Goal: Check status: Check status

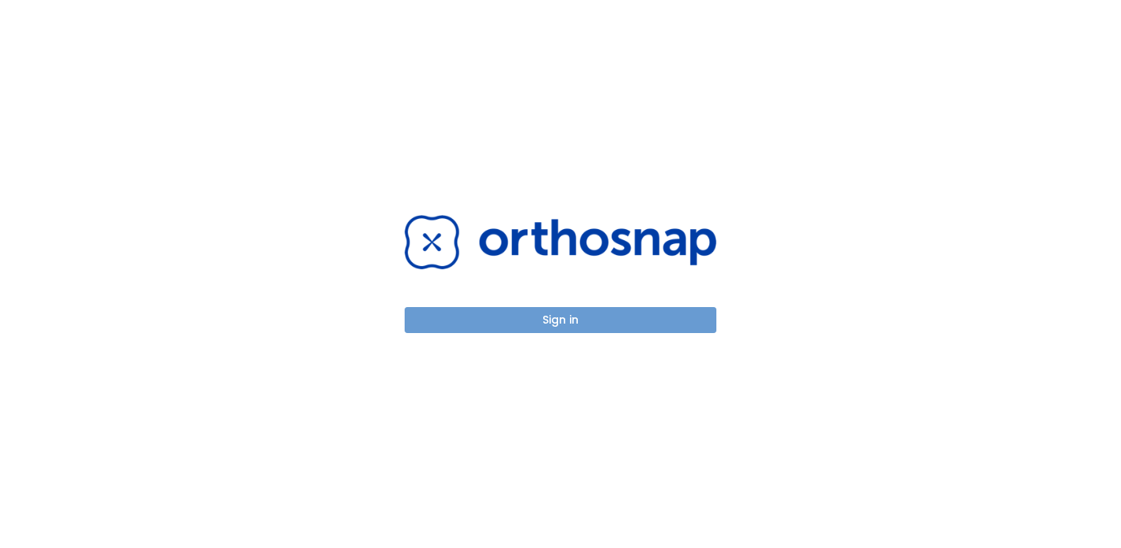
click at [601, 316] on button "Sign in" at bounding box center [561, 320] width 312 height 26
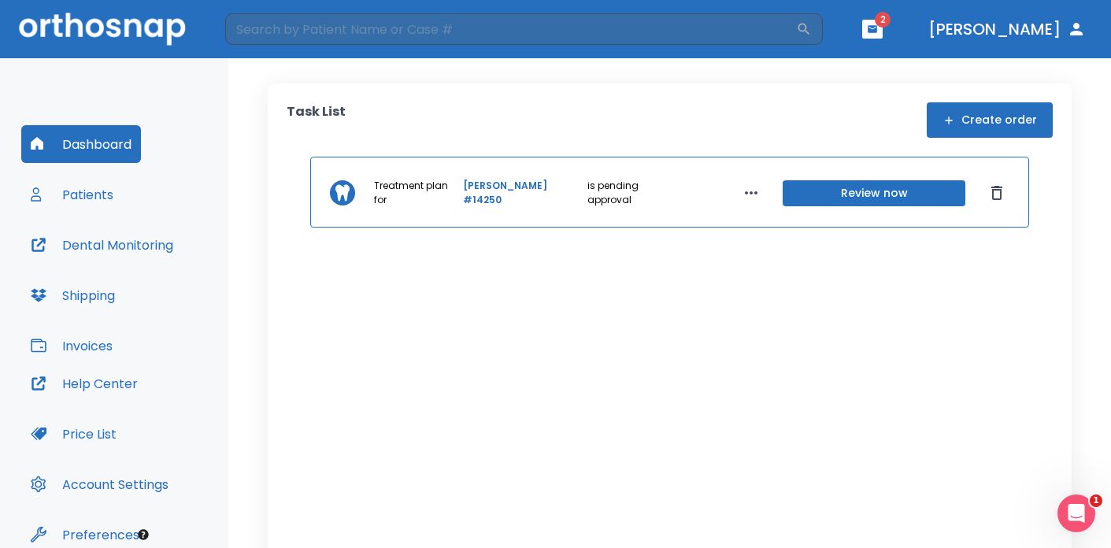
click at [827, 187] on button "Review now" at bounding box center [873, 193] width 183 height 26
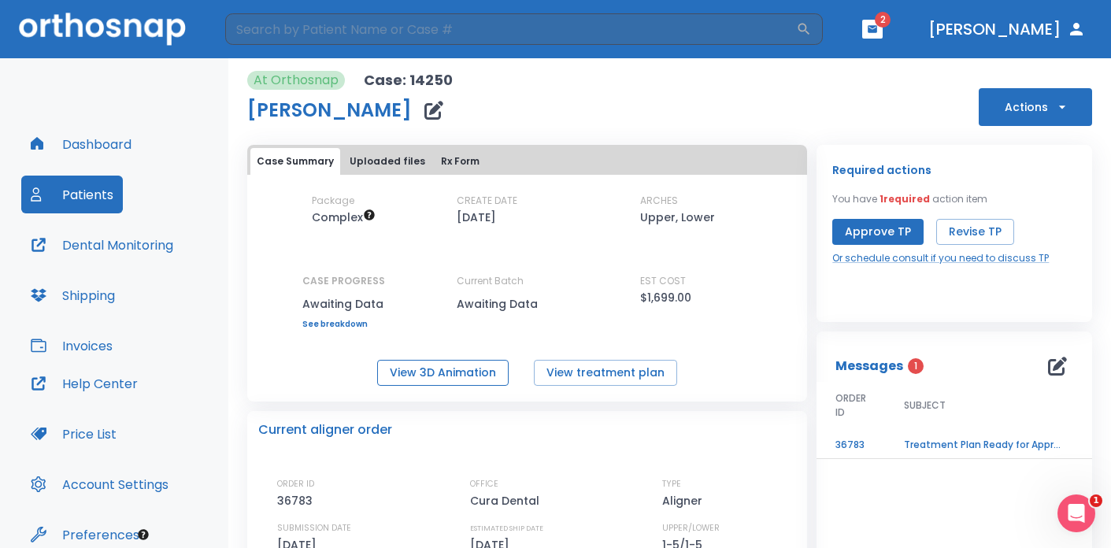
click at [480, 368] on button "View 3D Animation" at bounding box center [442, 373] width 131 height 26
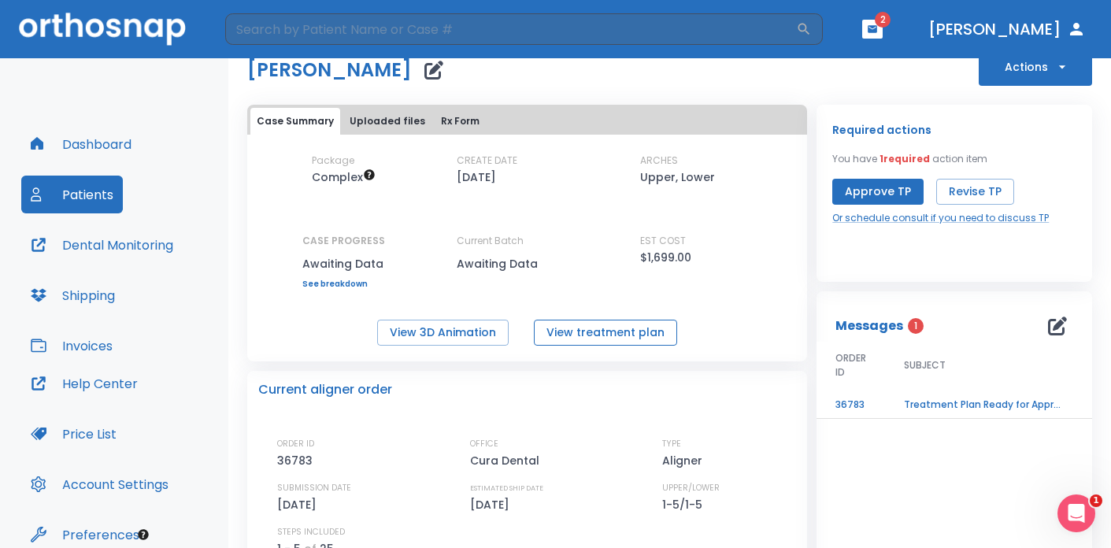
click at [592, 339] on button "View treatment plan" at bounding box center [605, 333] width 143 height 26
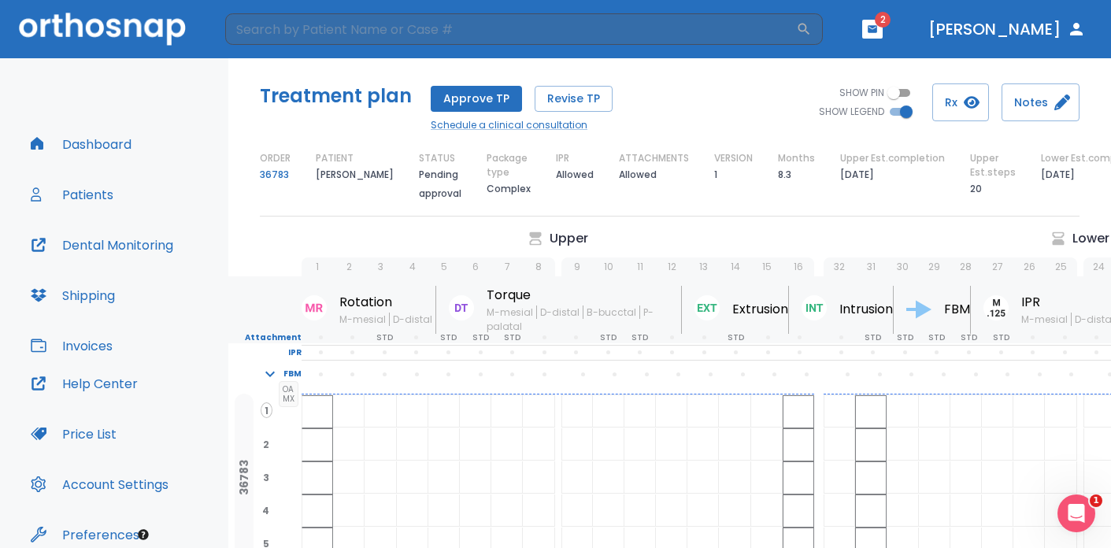
click at [109, 20] on img at bounding box center [102, 29] width 167 height 32
click at [142, 30] on img at bounding box center [102, 29] width 167 height 32
click at [120, 140] on button "Dashboard" at bounding box center [81, 144] width 120 height 38
